Goal: Information Seeking & Learning: Learn about a topic

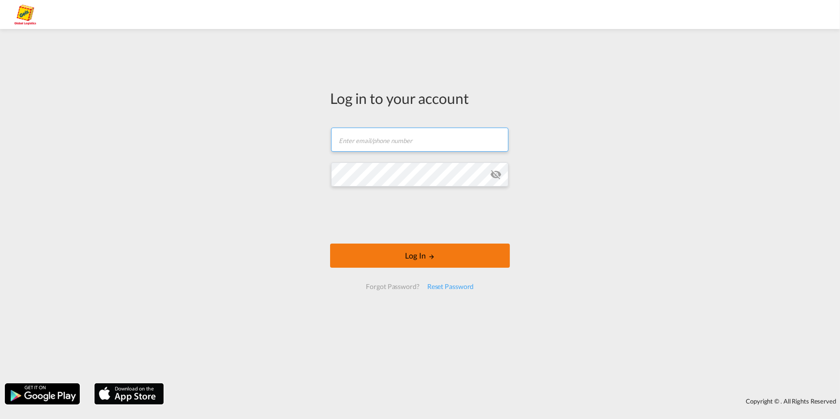
type input "[EMAIL_ADDRESS][PERSON_NAME][DOMAIN_NAME]"
click at [424, 256] on button "Log In" at bounding box center [420, 255] width 180 height 24
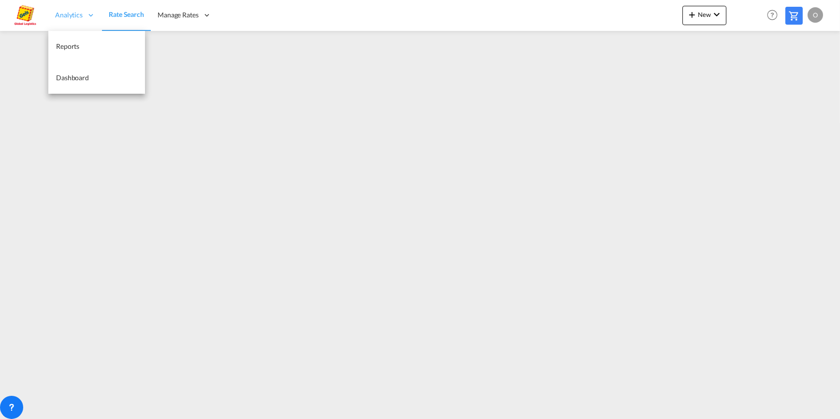
click at [76, 16] on span "Analytics" at bounding box center [69, 15] width 28 height 10
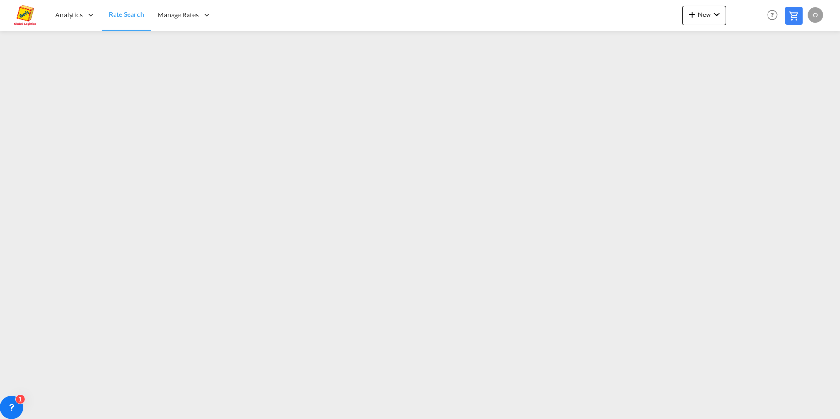
click at [130, 15] on span "Rate Search" at bounding box center [126, 14] width 35 height 8
click at [79, 14] on span "Analytics" at bounding box center [69, 15] width 28 height 10
click at [9, 406] on icon at bounding box center [12, 407] width 10 height 10
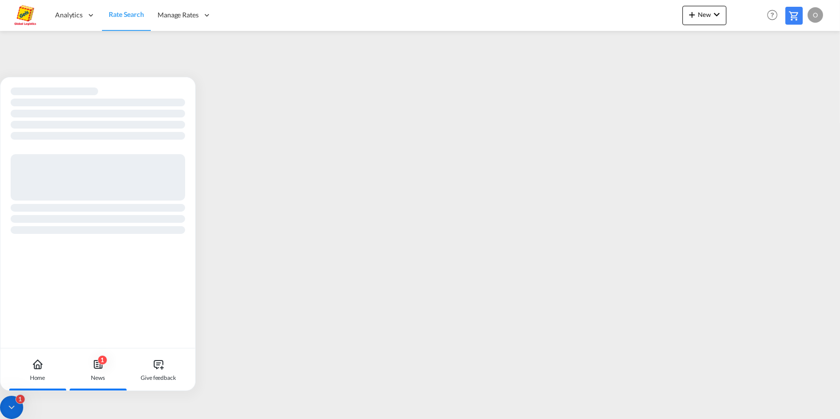
click at [99, 368] on icon at bounding box center [98, 364] width 8 height 8
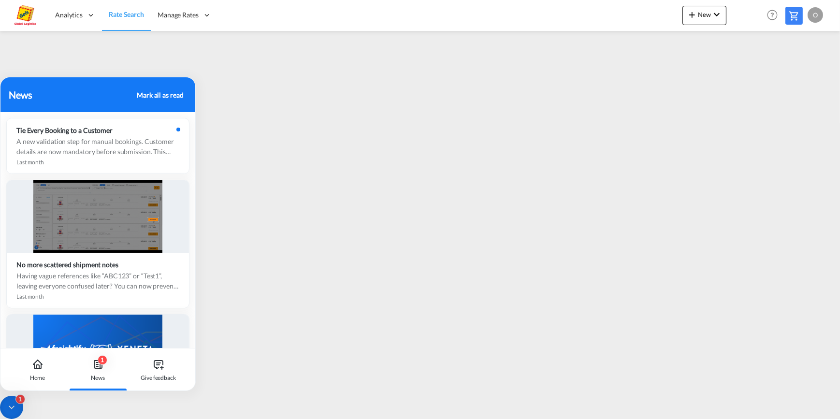
click at [792, 17] on md-icon at bounding box center [794, 16] width 12 height 12
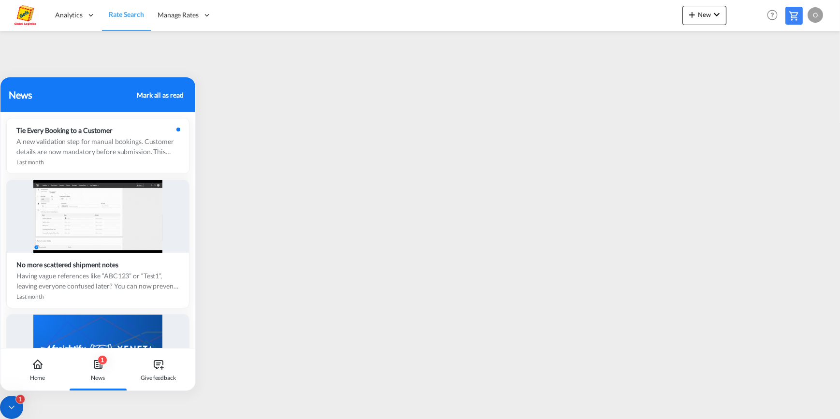
click at [14, 406] on icon at bounding box center [11, 407] width 5 height 2
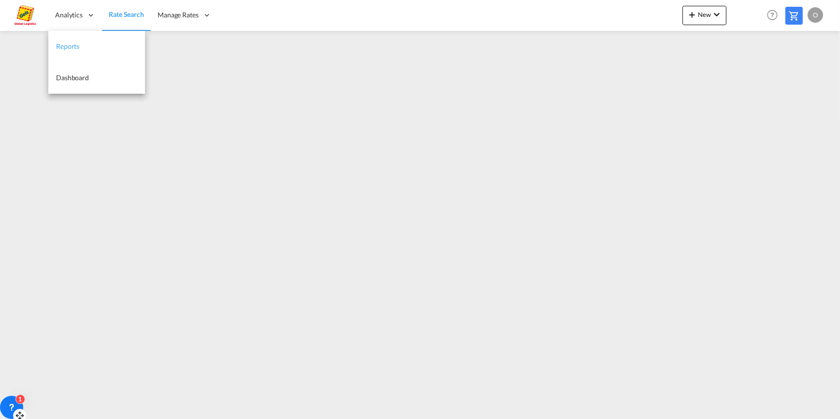
click at [68, 43] on span "Reports" at bounding box center [67, 46] width 23 height 8
click at [125, 17] on span "Rate Search" at bounding box center [126, 15] width 35 height 8
